Goal: Find specific page/section: Find specific page/section

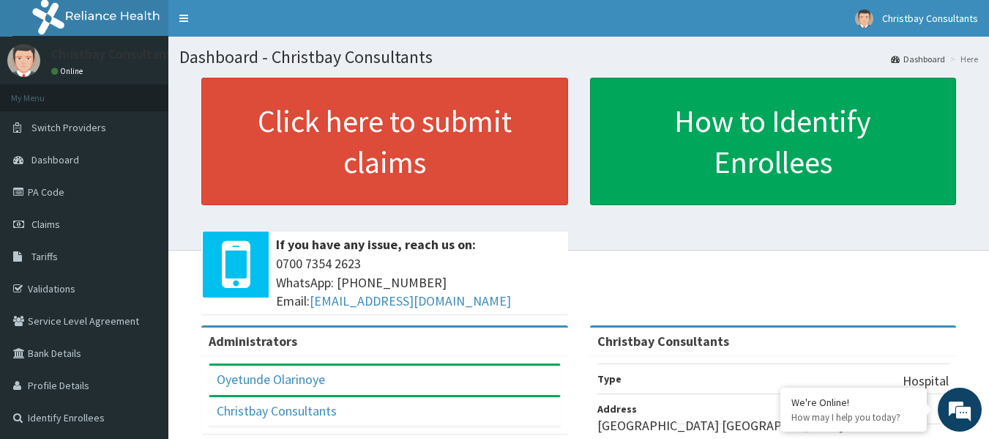
click at [48, 257] on span "Tariffs" at bounding box center [44, 256] width 26 height 13
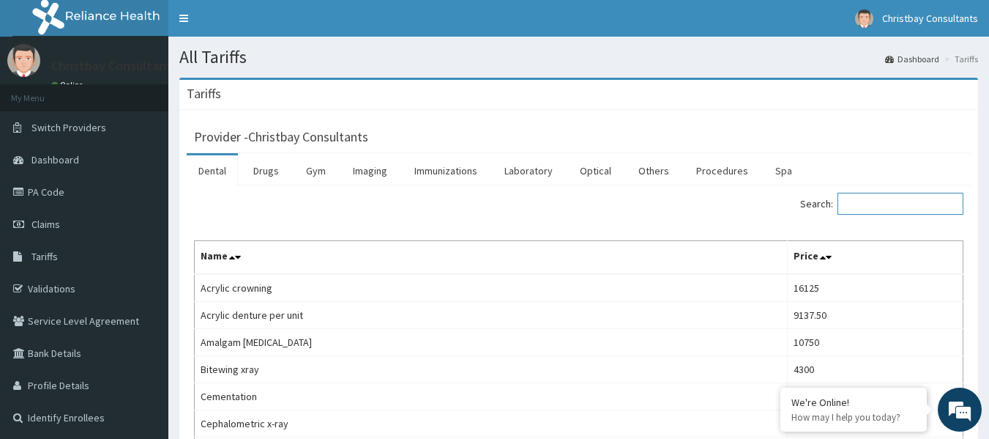
click at [896, 207] on input "Search:" at bounding box center [901, 204] width 126 height 22
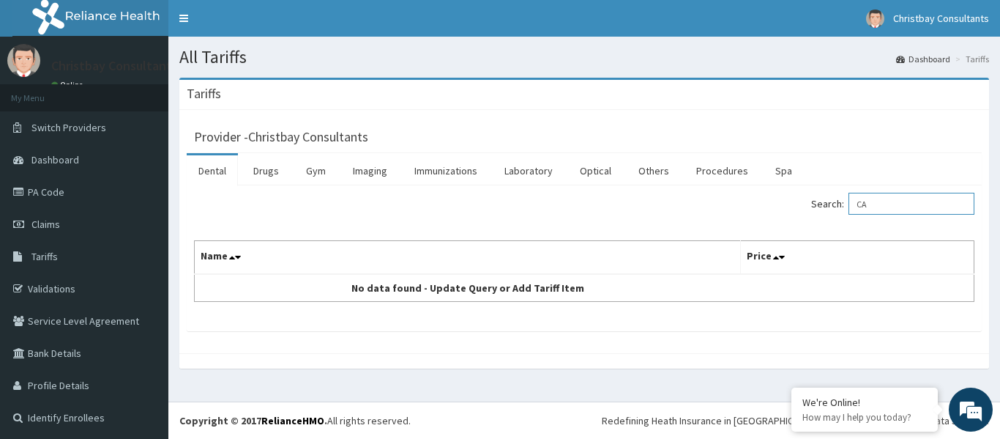
type input "C"
type input "MYOMEC"
click at [708, 177] on link "Procedures" at bounding box center [722, 170] width 75 height 31
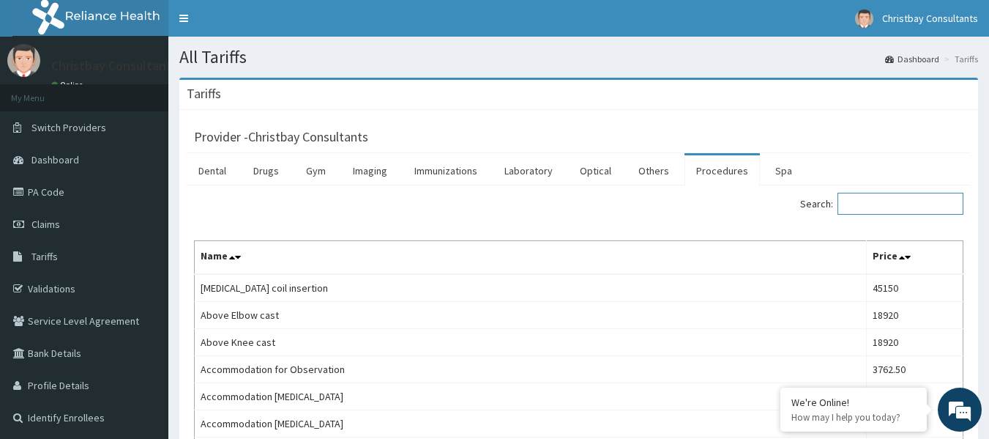
click at [869, 204] on input "Search:" at bounding box center [901, 204] width 126 height 22
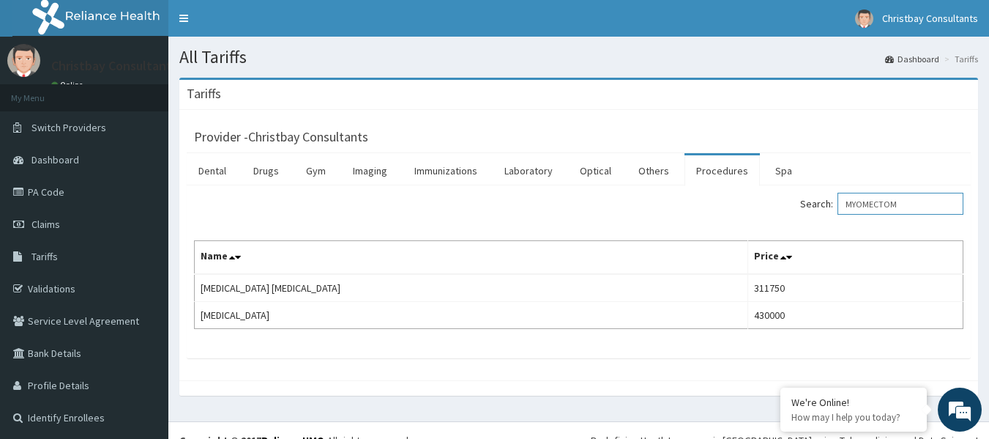
type input "MYOMECTOM"
